Goal: Task Accomplishment & Management: Use online tool/utility

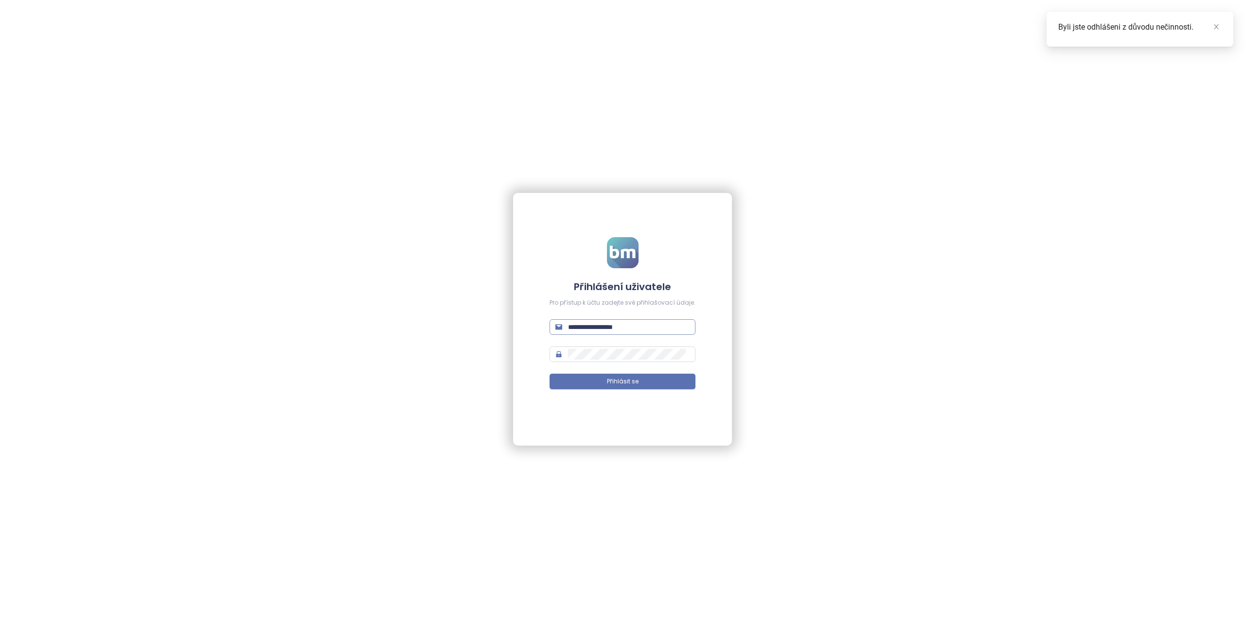
click at [615, 327] on input "**********" at bounding box center [629, 327] width 122 height 11
type input "**********"
click at [549, 374] on button "Přihlásit se" at bounding box center [622, 382] width 146 height 16
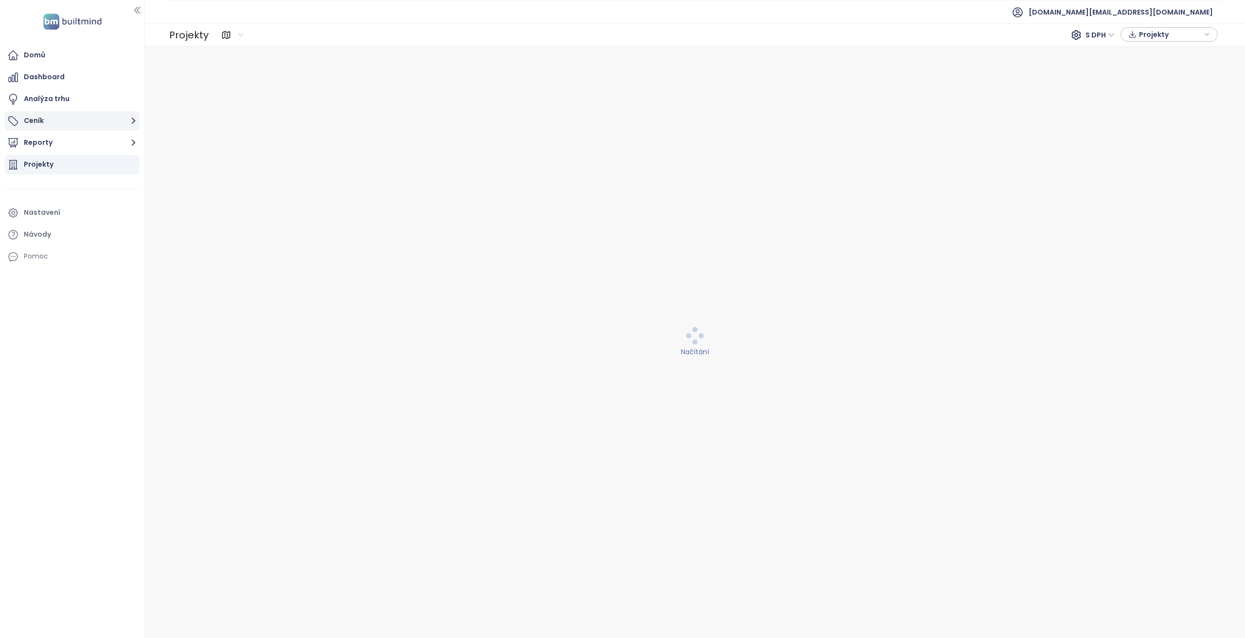
click at [124, 124] on button "Ceník" at bounding box center [72, 120] width 135 height 19
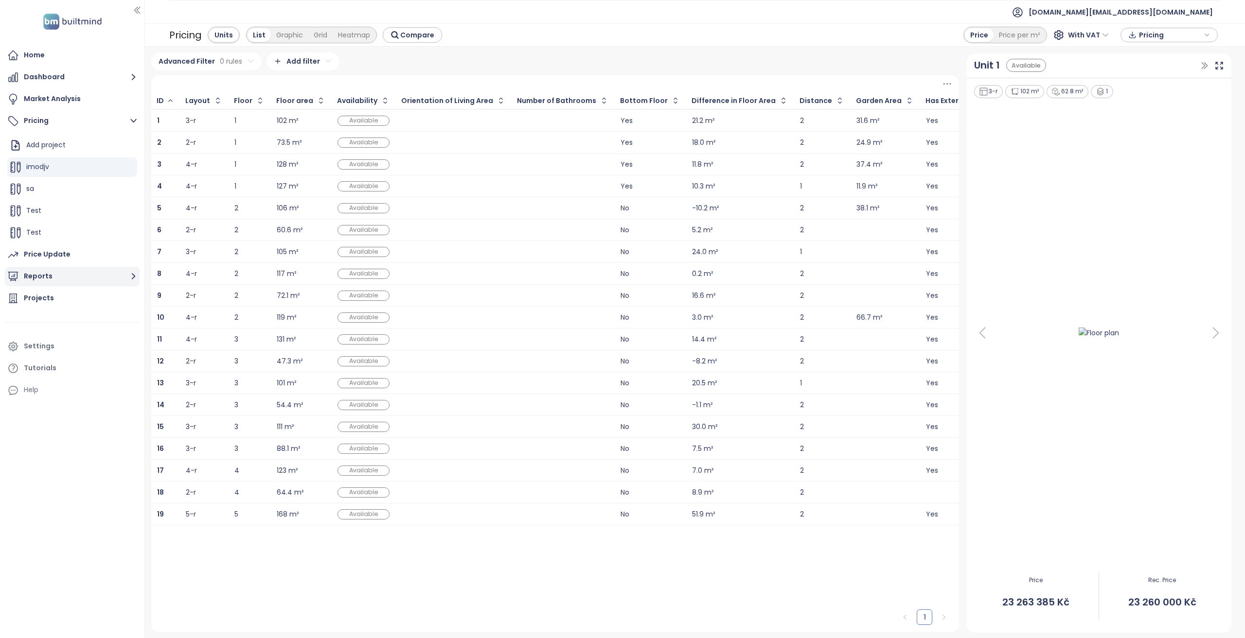
click at [59, 280] on button "Reports" at bounding box center [72, 276] width 135 height 19
click at [62, 186] on div "Add a report" at bounding box center [52, 187] width 42 height 12
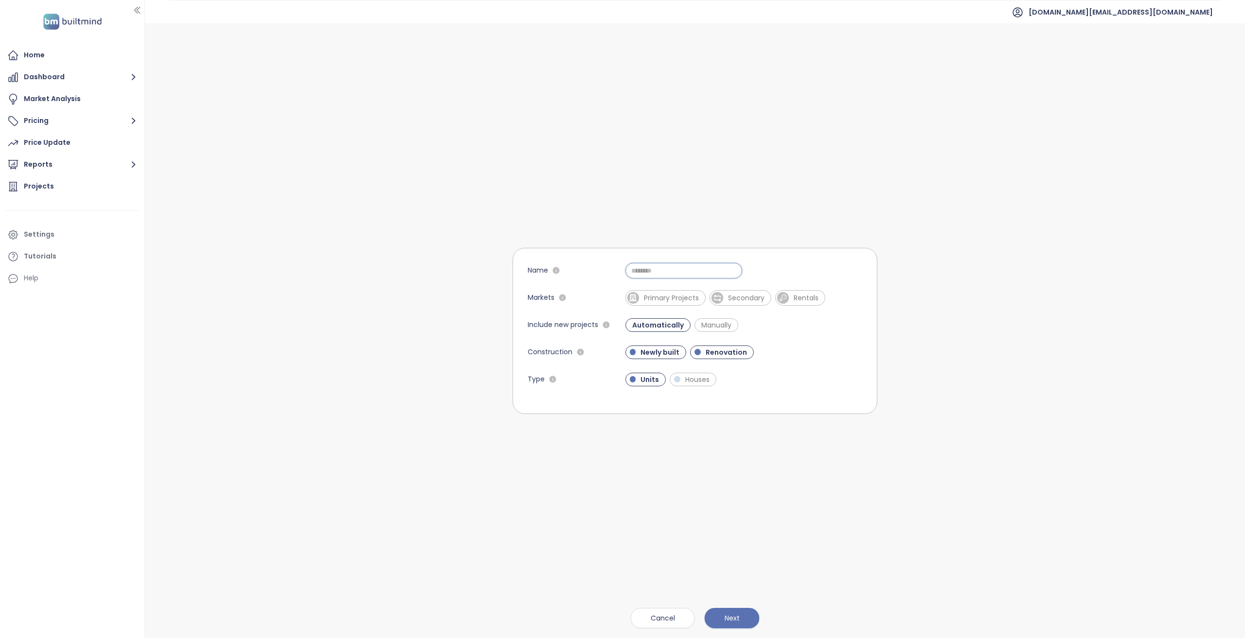
click at [659, 263] on input "Name" at bounding box center [683, 271] width 117 height 16
type input "**"
click at [727, 618] on span "Next" at bounding box center [731, 618] width 15 height 11
click at [639, 302] on span "Primary Projects" at bounding box center [671, 298] width 65 height 10
click at [723, 611] on button "Next" at bounding box center [731, 618] width 55 height 20
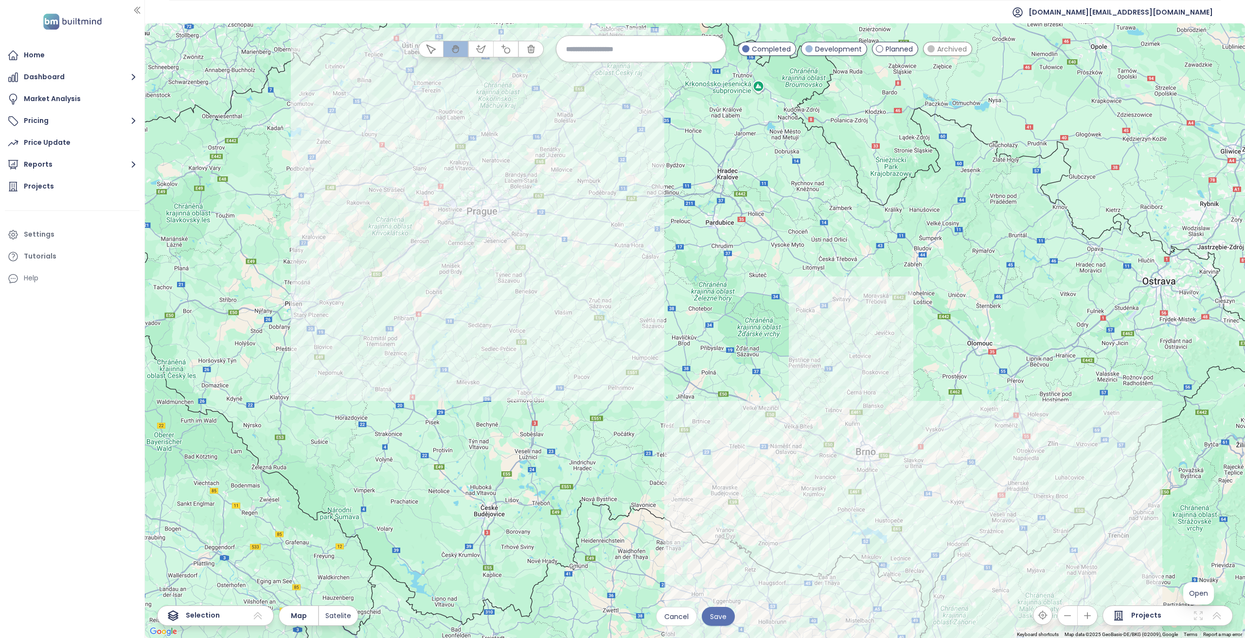
click at [1200, 619] on icon at bounding box center [1198, 616] width 9 height 9
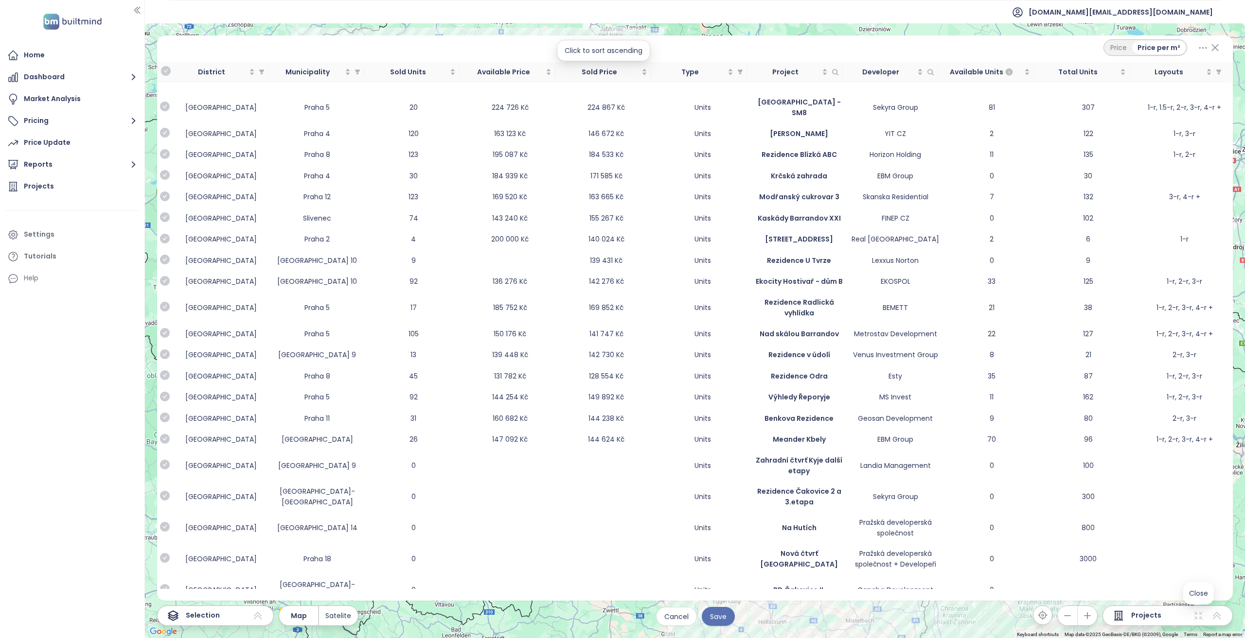
click at [1206, 46] on icon at bounding box center [1203, 48] width 12 height 12
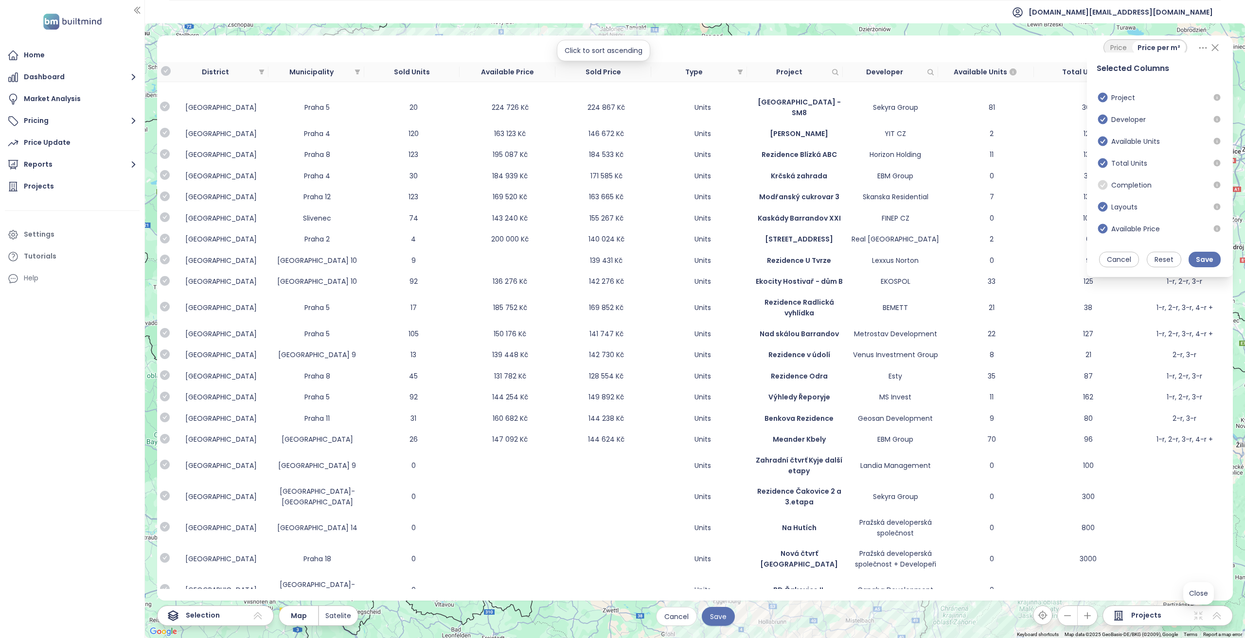
click at [1203, 50] on icon at bounding box center [1203, 48] width 12 height 12
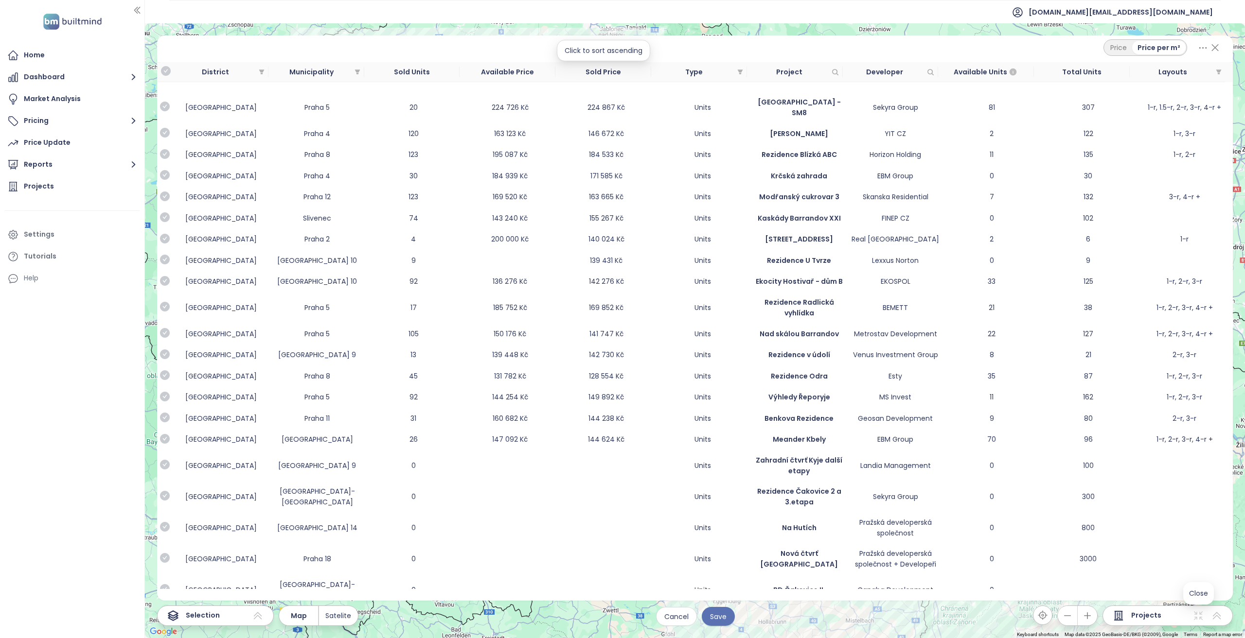
click at [1203, 49] on icon at bounding box center [1203, 48] width 12 height 12
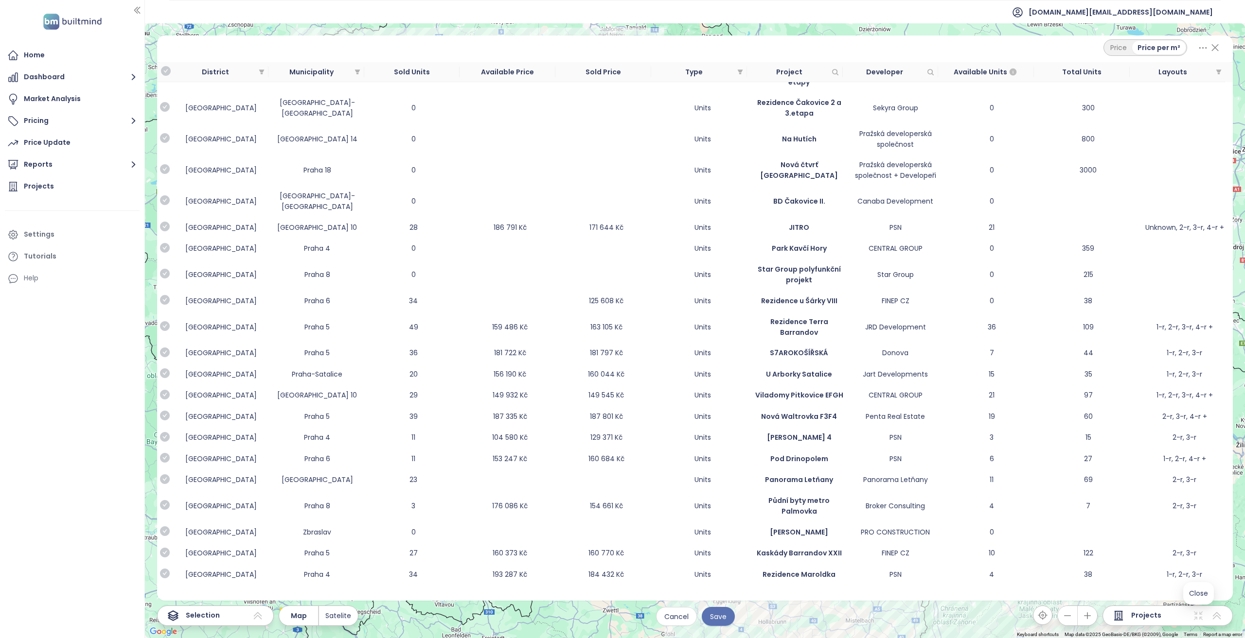
click at [1201, 46] on icon at bounding box center [1203, 48] width 12 height 12
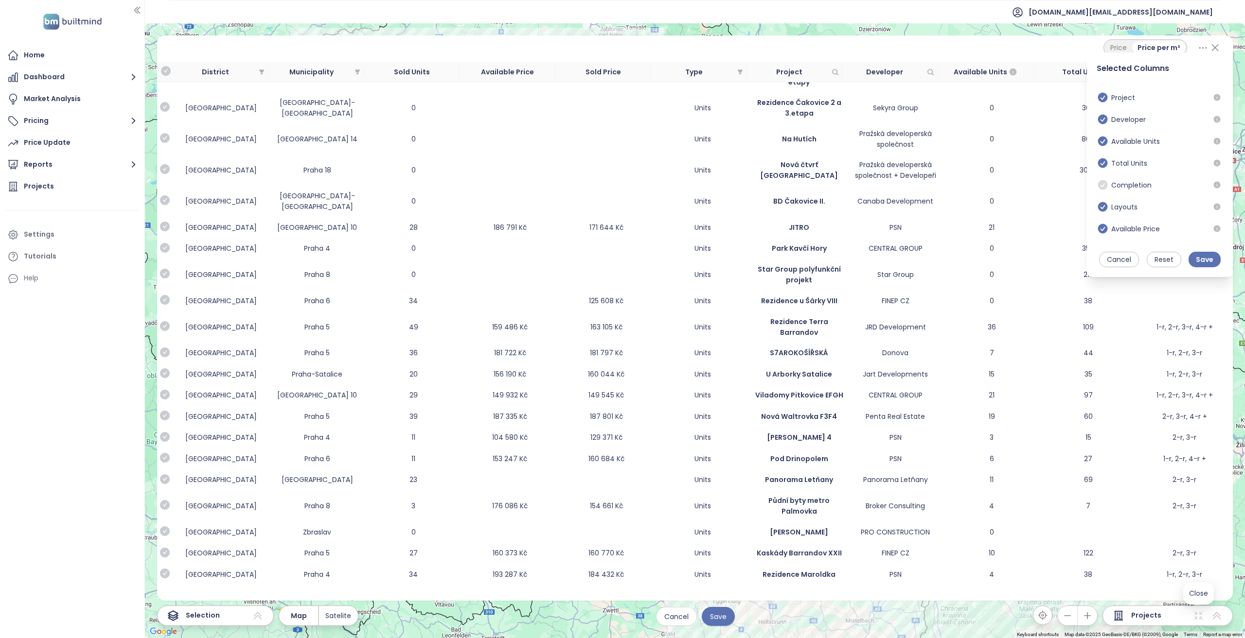
click at [1025, 48] on div "Price Price per m² Selected Columns Project Developer Available Units Total Uni…" at bounding box center [695, 47] width 1052 height 17
click at [1216, 47] on icon at bounding box center [1215, 47] width 12 height 17
click at [1214, 48] on div at bounding box center [695, 330] width 1100 height 615
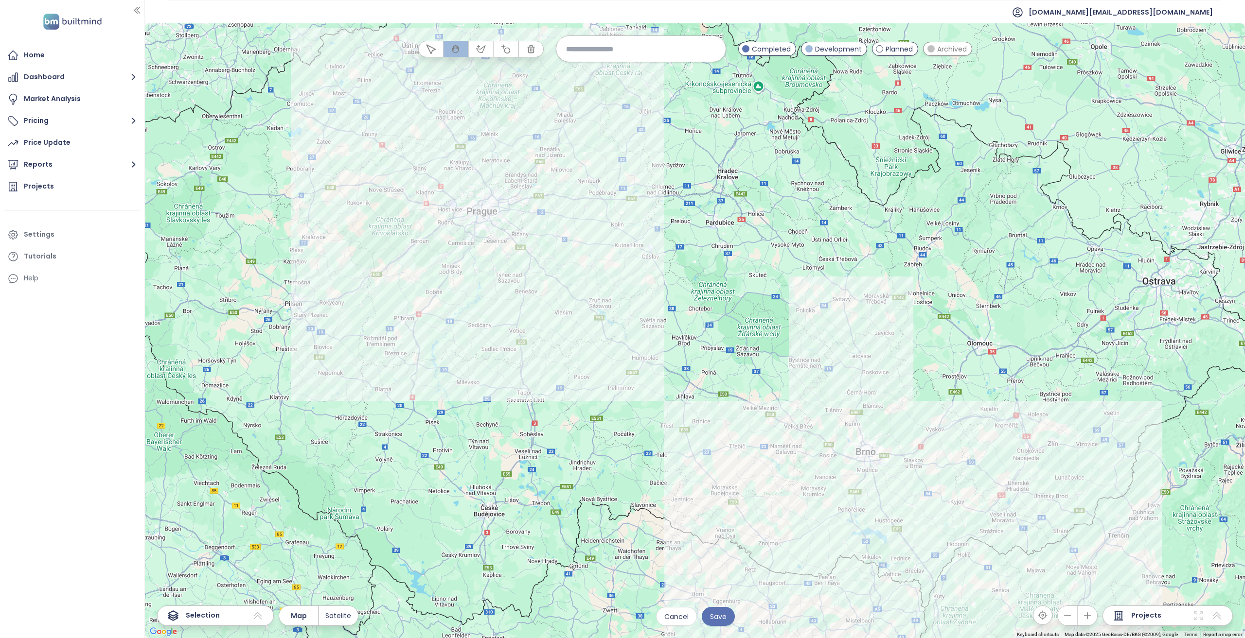
click at [1197, 618] on icon at bounding box center [1198, 616] width 12 height 12
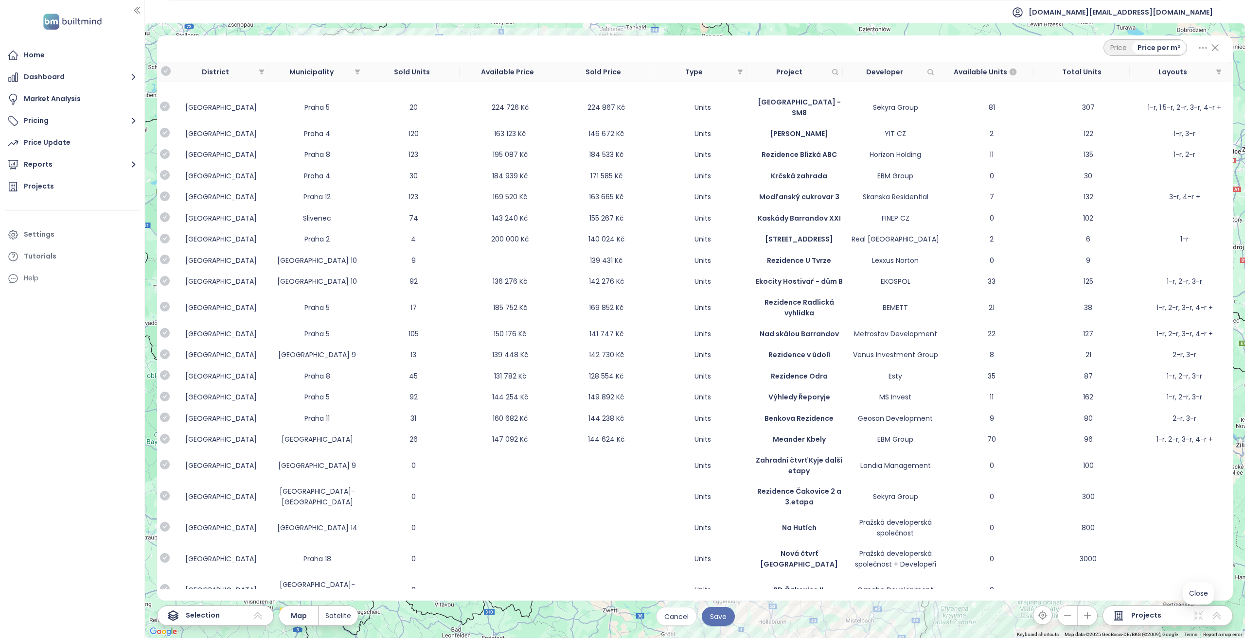
click at [1214, 47] on icon at bounding box center [1215, 48] width 6 height 6
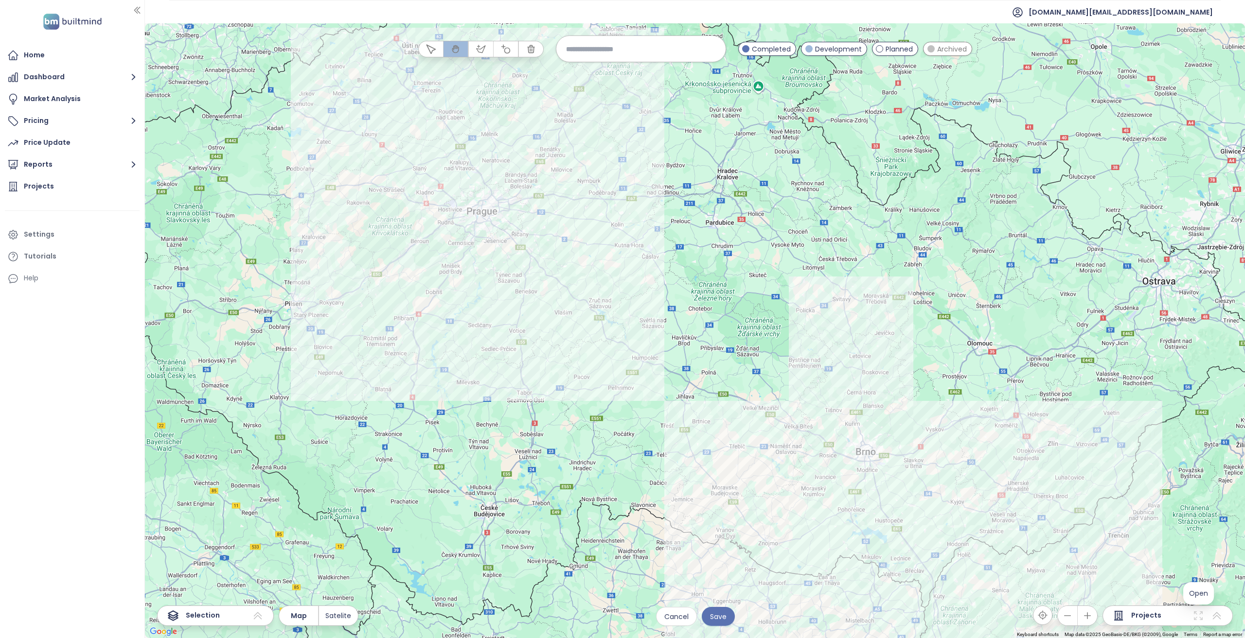
click at [98, 193] on div "Projects" at bounding box center [72, 186] width 135 height 19
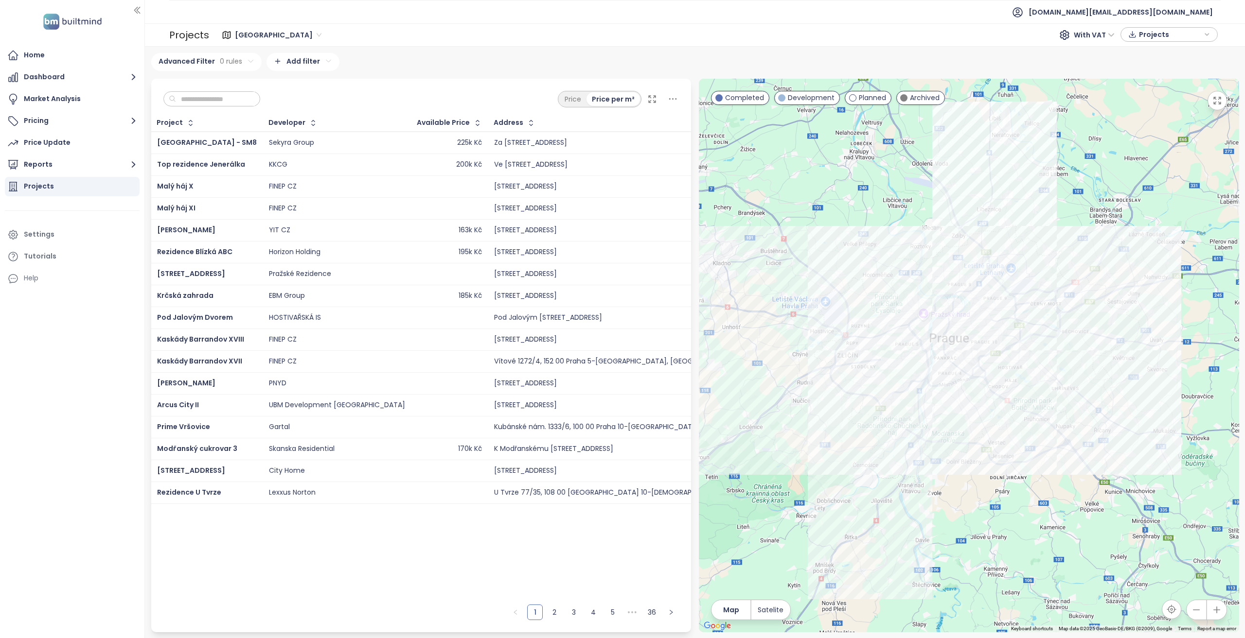
click at [673, 102] on icon at bounding box center [673, 99] width 12 height 12
click at [677, 101] on icon at bounding box center [673, 99] width 12 height 12
click at [670, 99] on icon at bounding box center [673, 98] width 8 height 1
click at [463, 75] on div "[GEOGRAPHIC_DATA] 611 project Area [GEOGRAPHIC_DATA] 226 project Area [GEOGRAPH…" at bounding box center [695, 343] width 1088 height 580
click at [1142, 13] on span "[DOMAIN_NAME][EMAIL_ADDRESS][DOMAIN_NAME]" at bounding box center [1120, 11] width 184 height 23
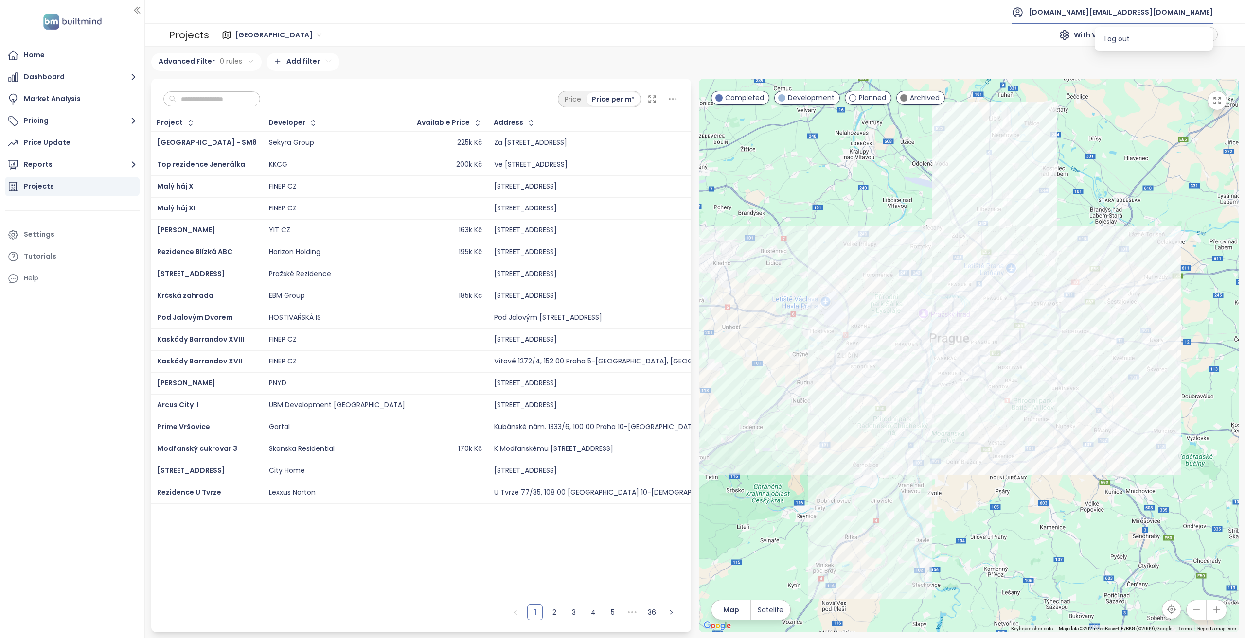
click at [1140, 41] on li "Log out" at bounding box center [1153, 38] width 114 height 19
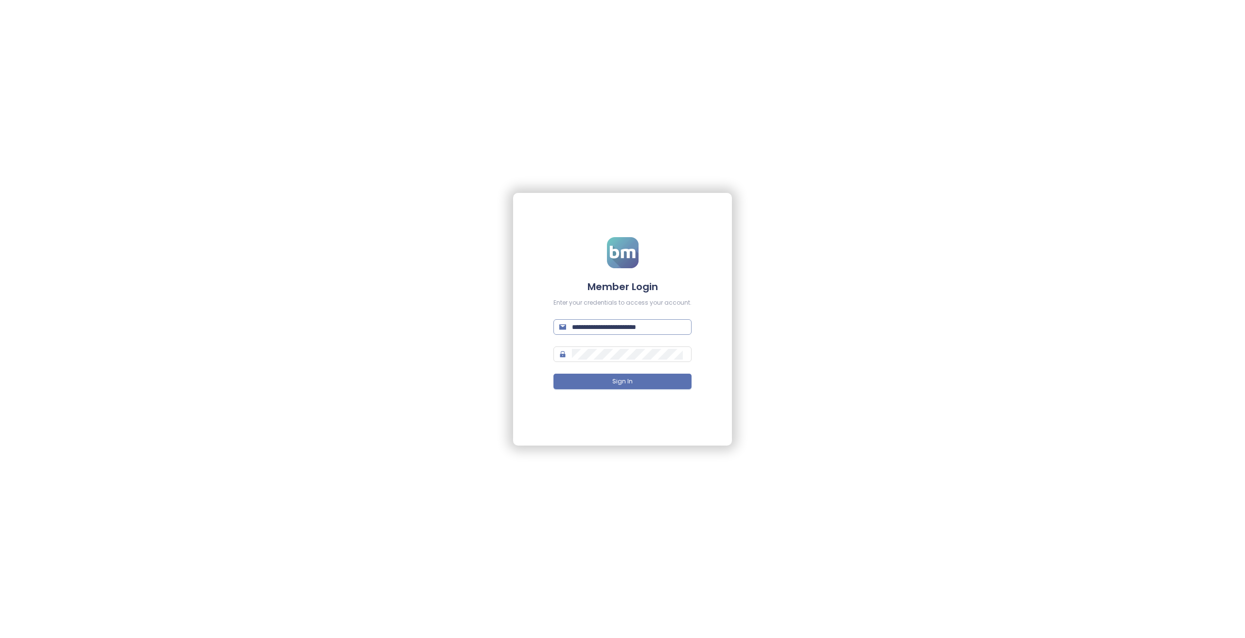
click at [674, 334] on span "**********" at bounding box center [622, 327] width 138 height 16
type input "**********"
click at [553, 374] on button "Sign In" at bounding box center [622, 382] width 138 height 16
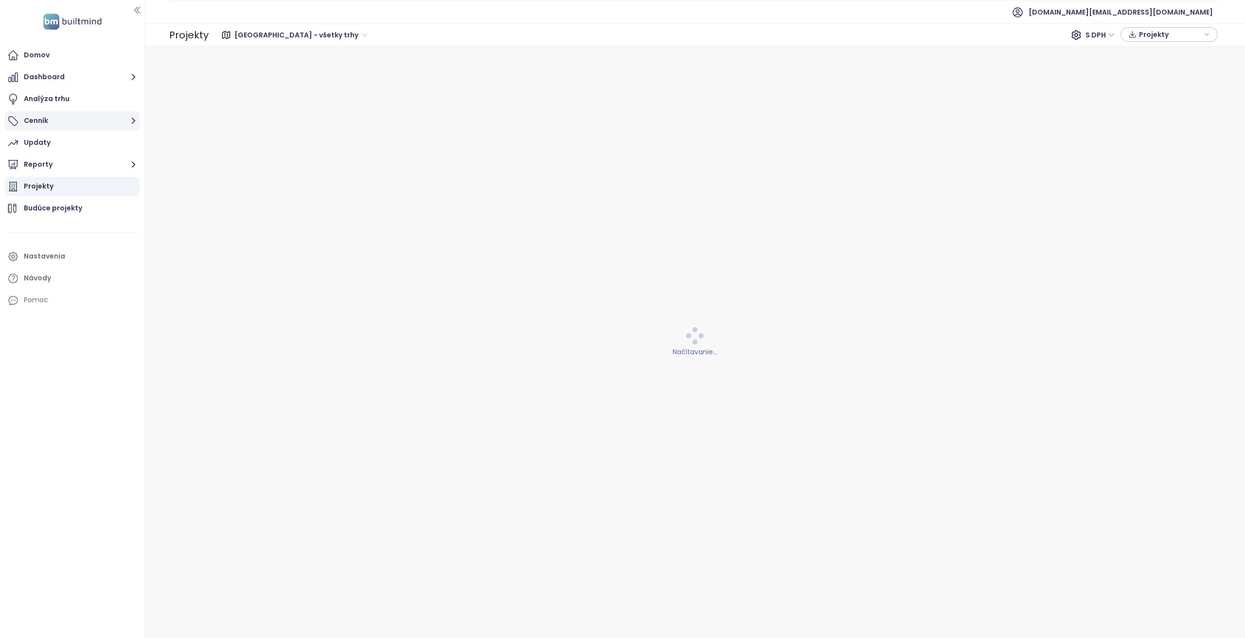
click at [43, 113] on button "Cenník" at bounding box center [72, 120] width 135 height 19
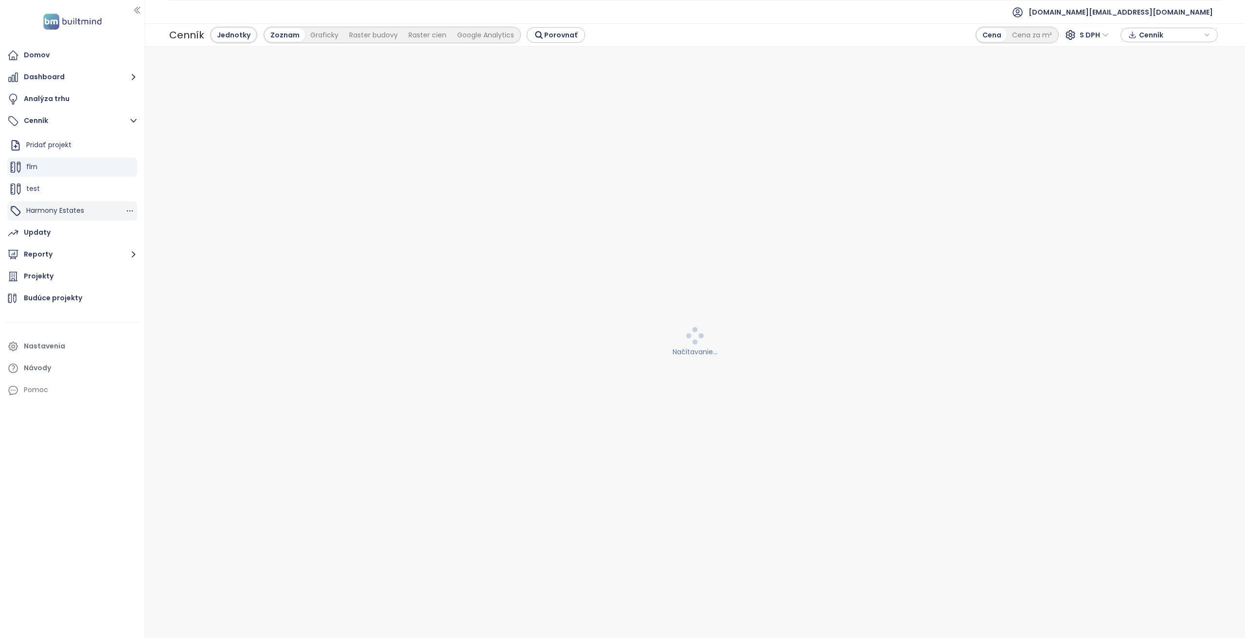
click at [61, 205] on div "Harmony Estates" at bounding box center [55, 211] width 58 height 12
click at [78, 215] on span "Harmony Estates" at bounding box center [55, 211] width 58 height 10
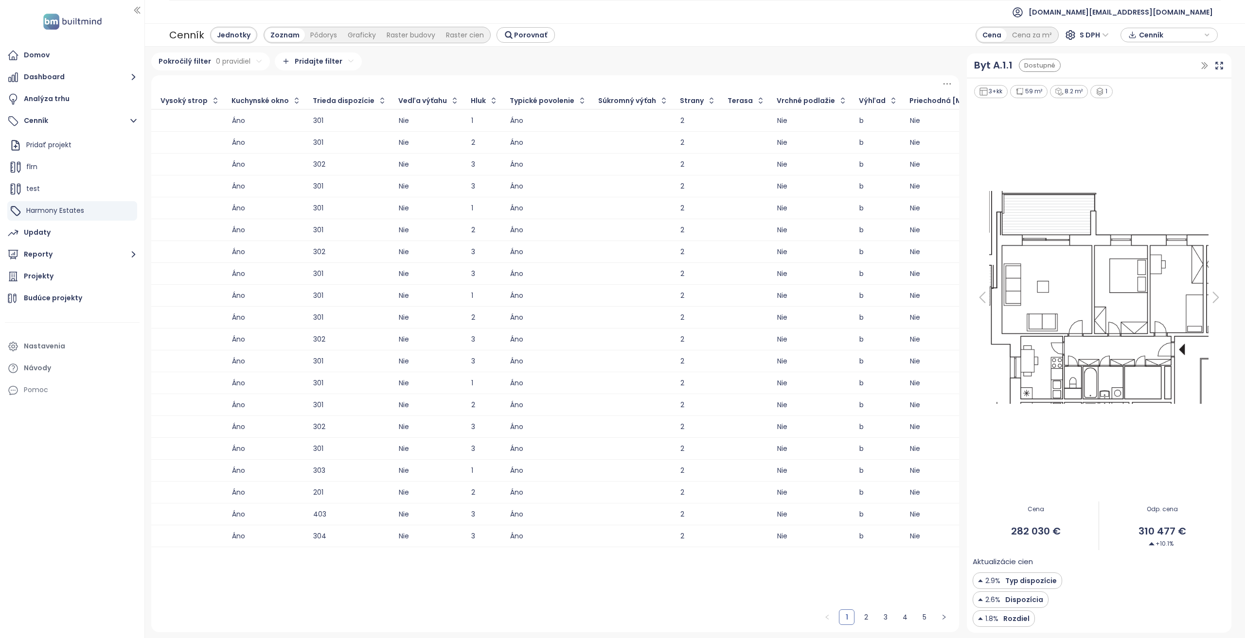
scroll to position [0, 960]
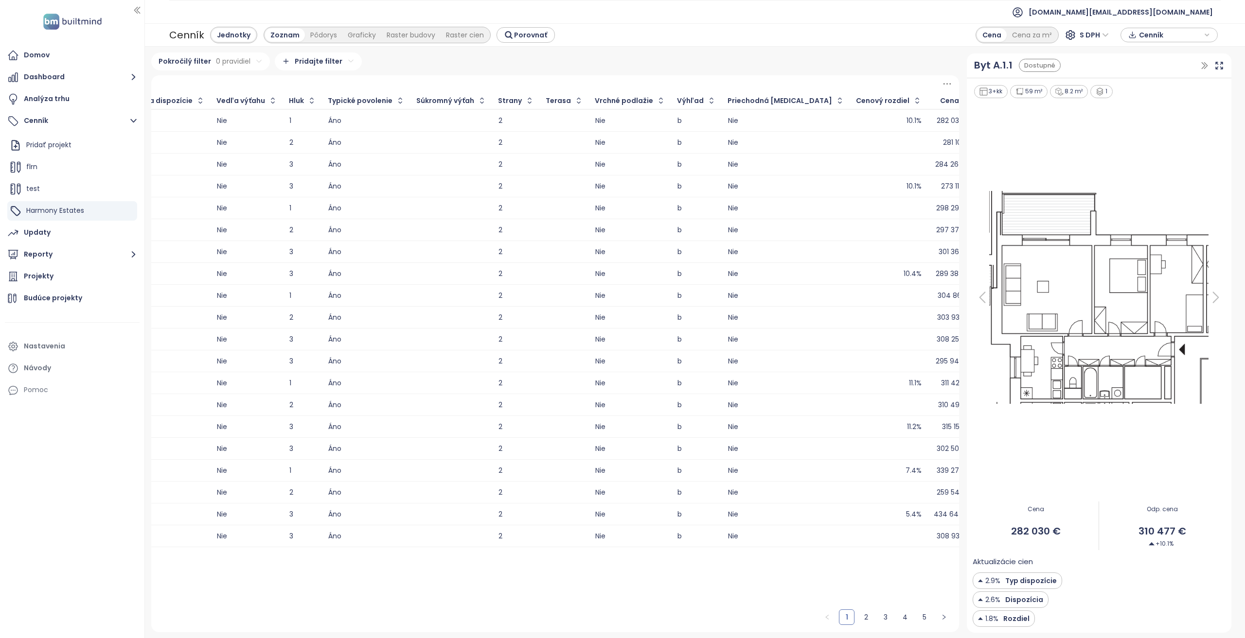
click at [947, 79] on icon at bounding box center [947, 84] width 12 height 12
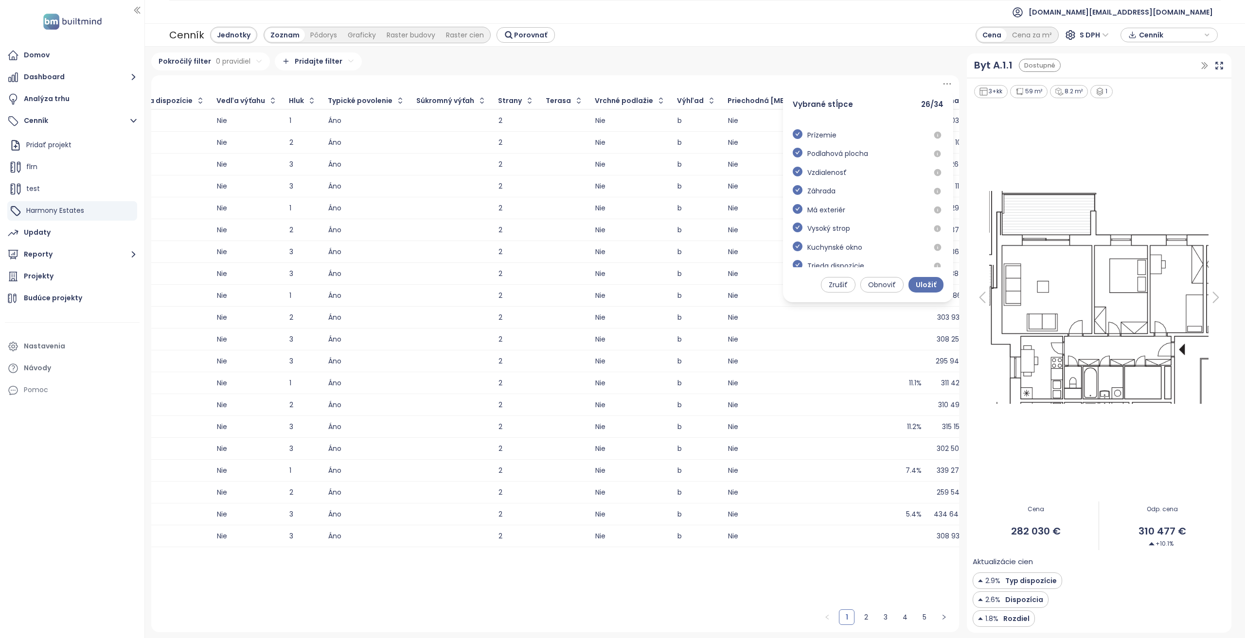
scroll to position [0, 0]
click at [831, 290] on button "Zrušiť" at bounding box center [838, 285] width 35 height 16
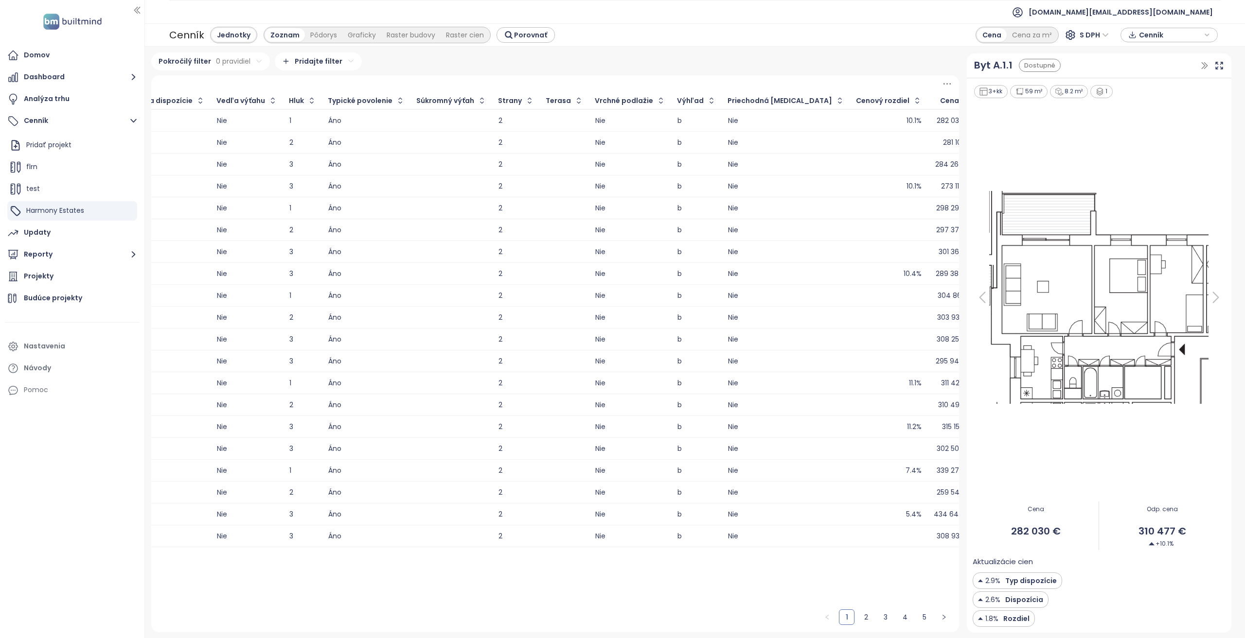
click at [471, 69] on div "Pokročilý filter 0 pravidiel Pridajte filter" at bounding box center [555, 62] width 808 height 18
click at [134, 166] on icon "button" at bounding box center [130, 167] width 10 height 10
click at [152, 217] on icon "button" at bounding box center [149, 212] width 10 height 10
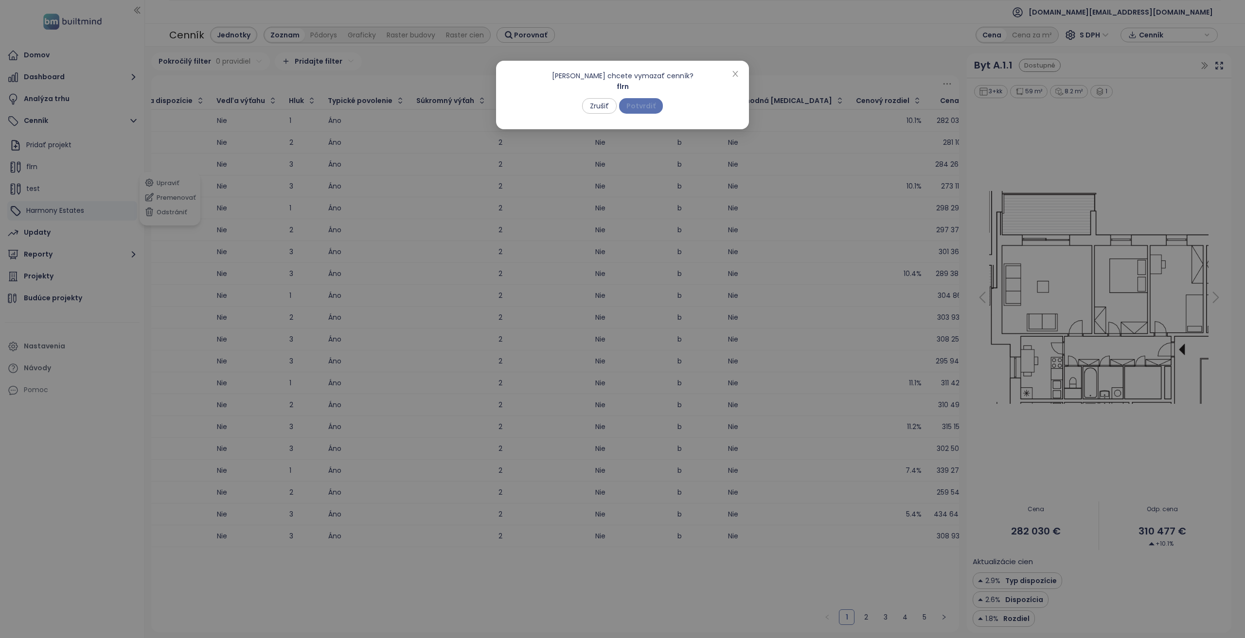
click at [642, 99] on button "Potvrdiť" at bounding box center [641, 106] width 44 height 16
